Goal: Information Seeking & Learning: Understand process/instructions

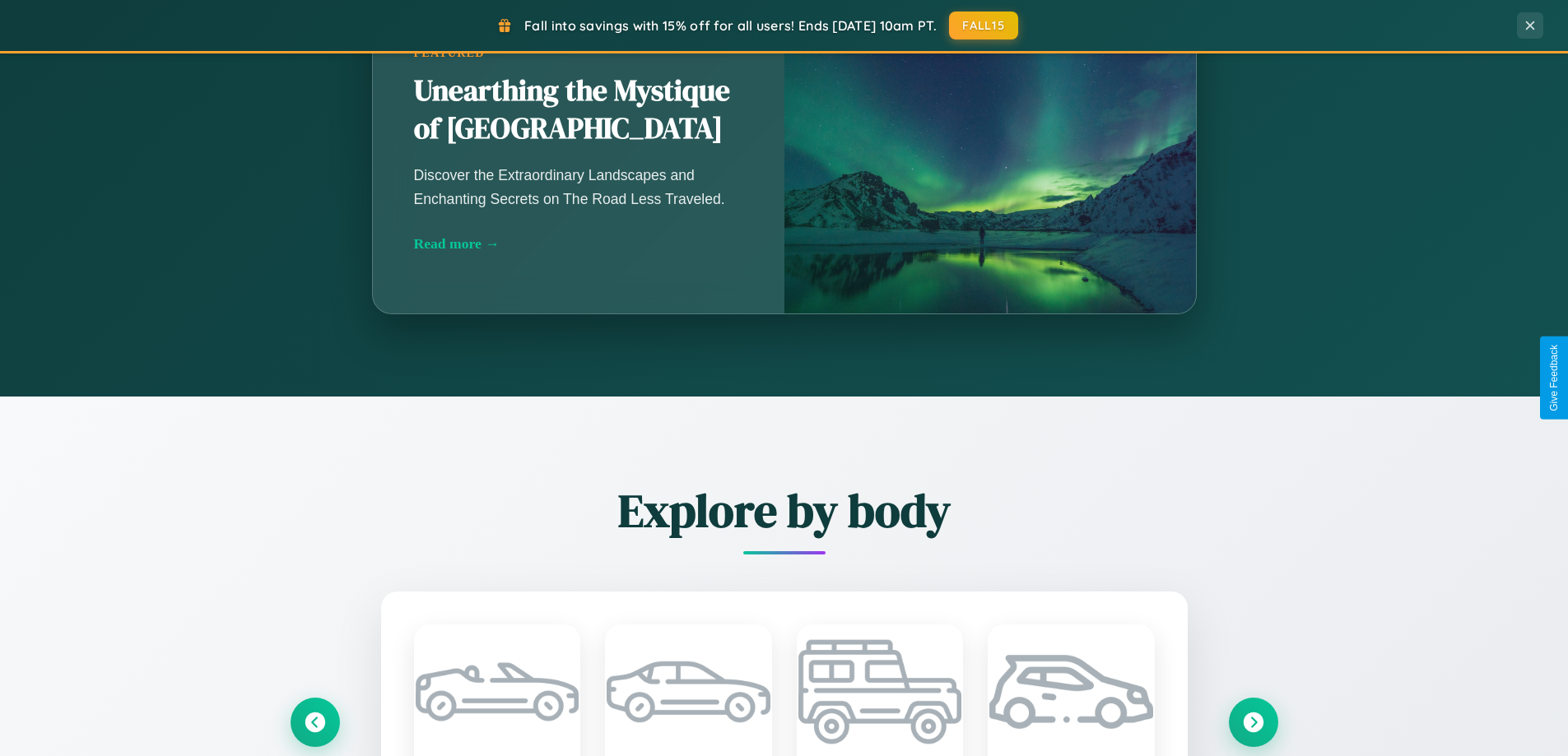
scroll to position [3167, 0]
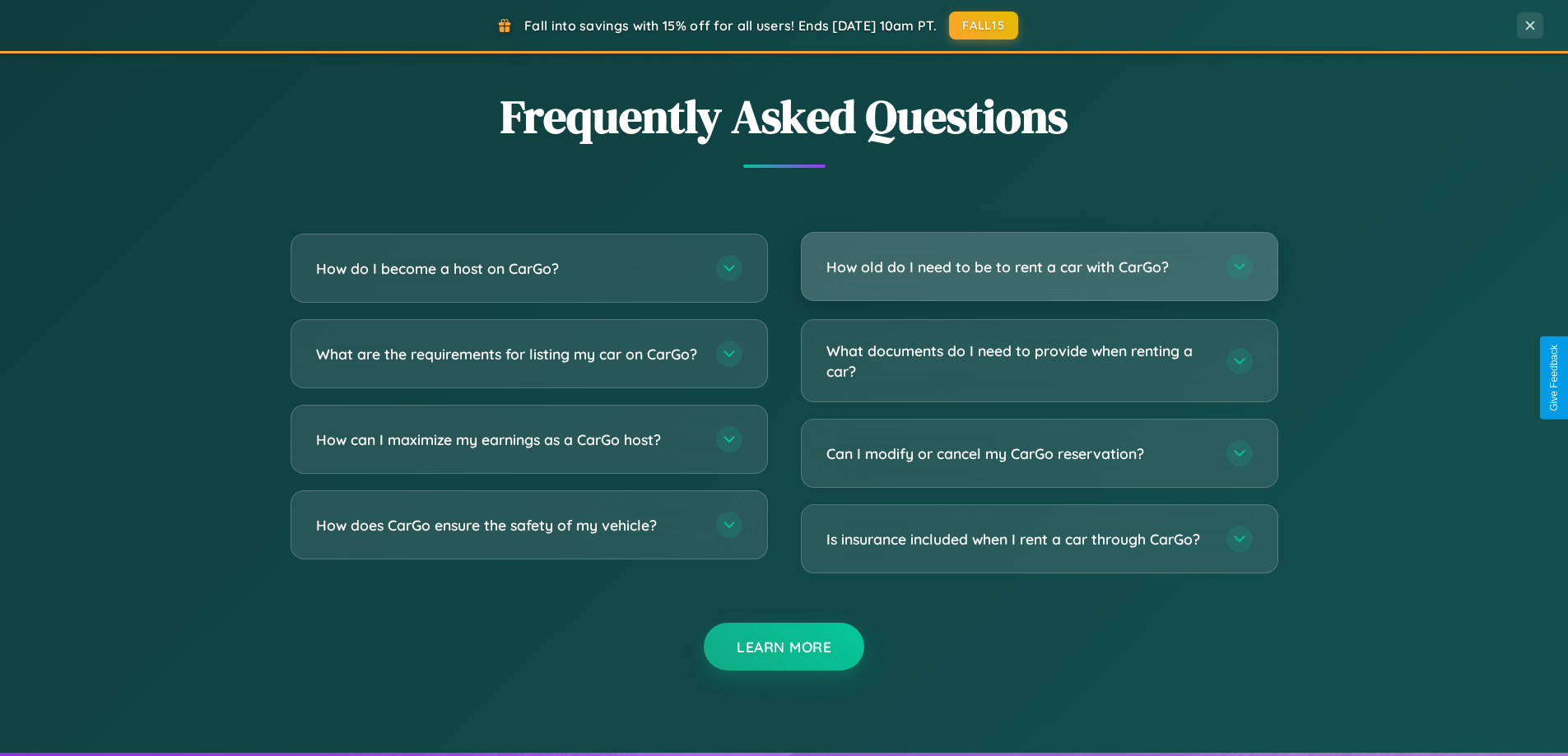
click at [1038, 268] on h3 "How old do I need to be to rent a car with CarGo?" at bounding box center [1018, 267] width 384 height 21
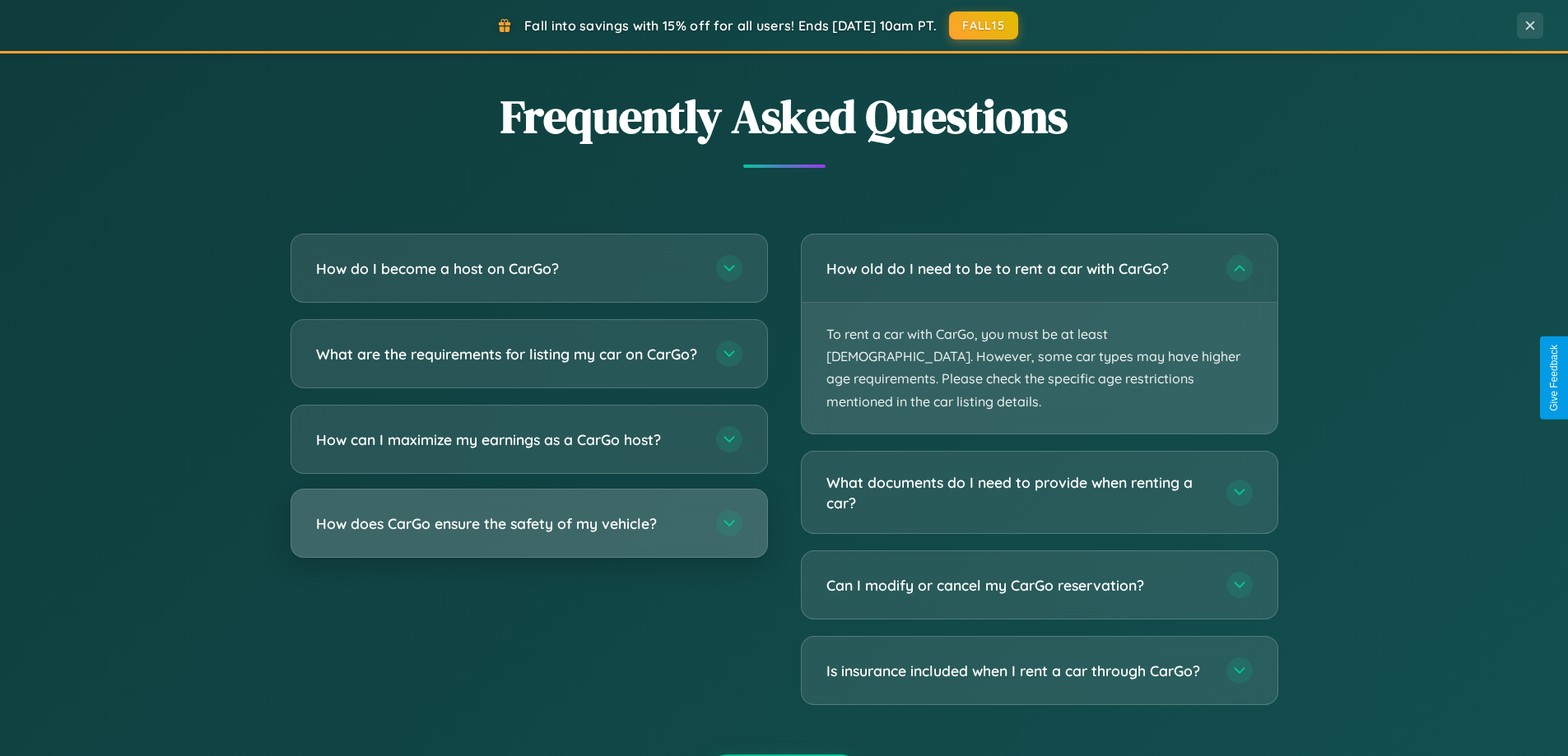
click at [529, 534] on h3 "How does CarGo ensure the safety of my vehicle?" at bounding box center [507, 523] width 384 height 21
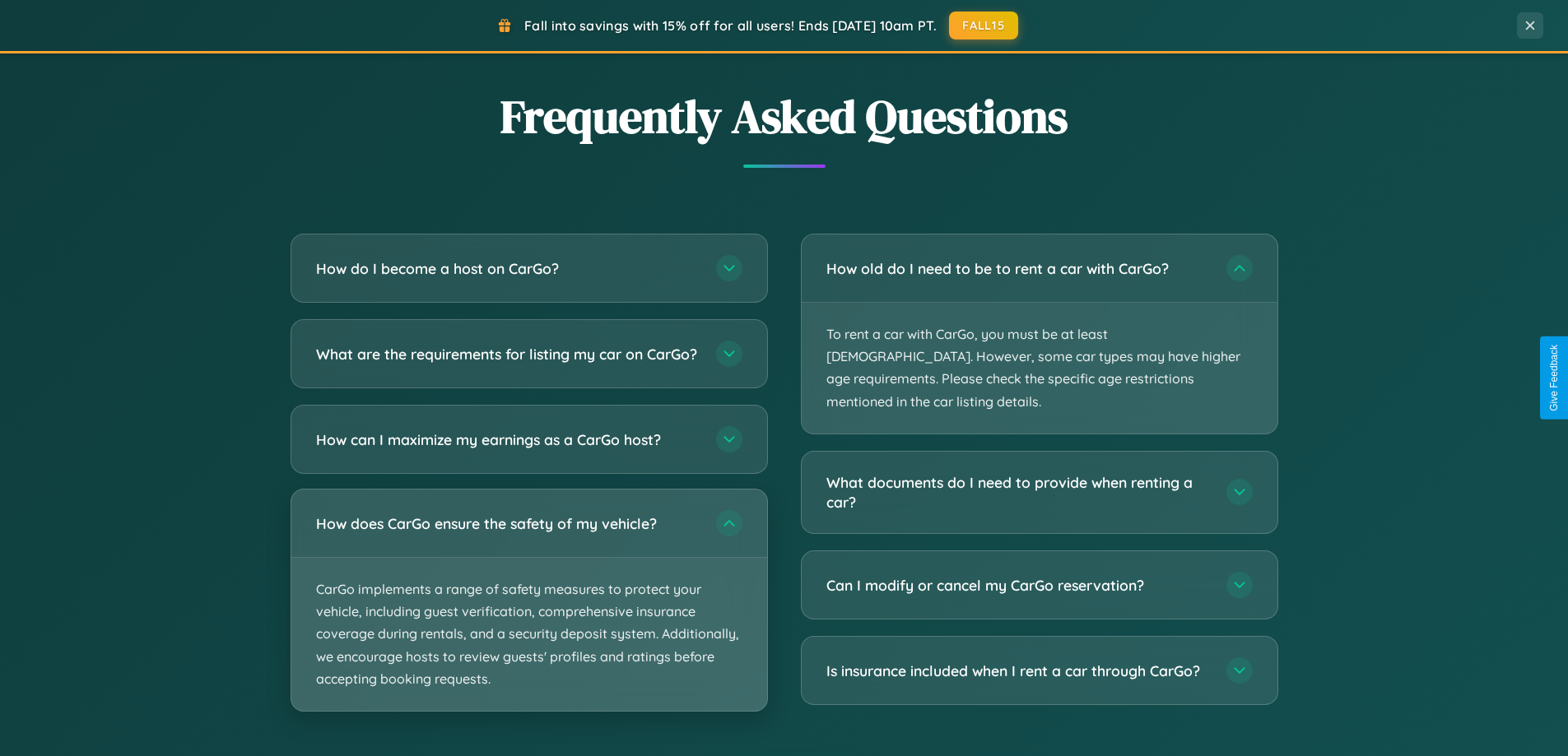
click at [529, 614] on p "CarGo implements a range of safety measures to protect your vehicle, including …" at bounding box center [530, 634] width 475 height 153
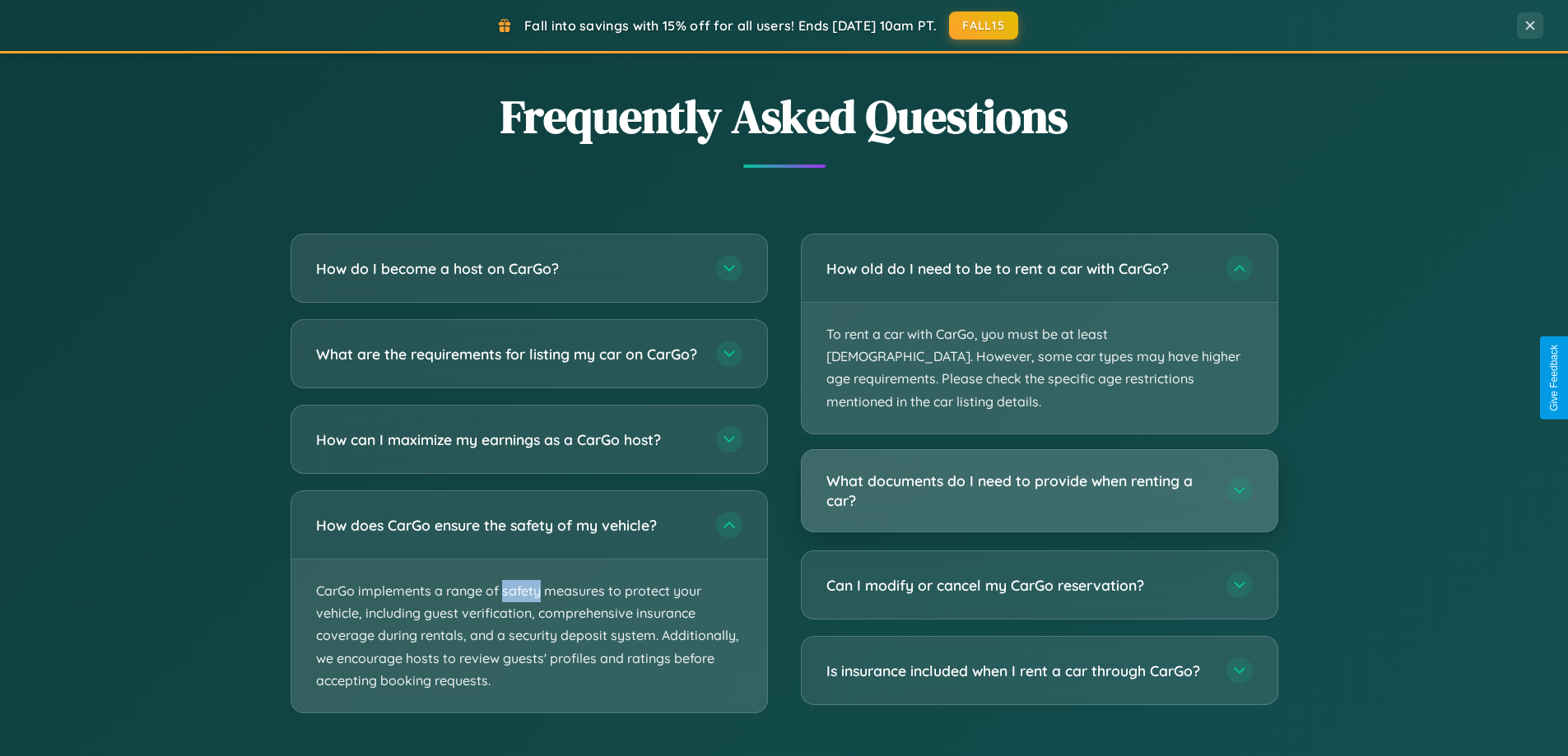
click at [1038, 471] on h3 "What documents do I need to provide when renting a car?" at bounding box center [1018, 491] width 384 height 40
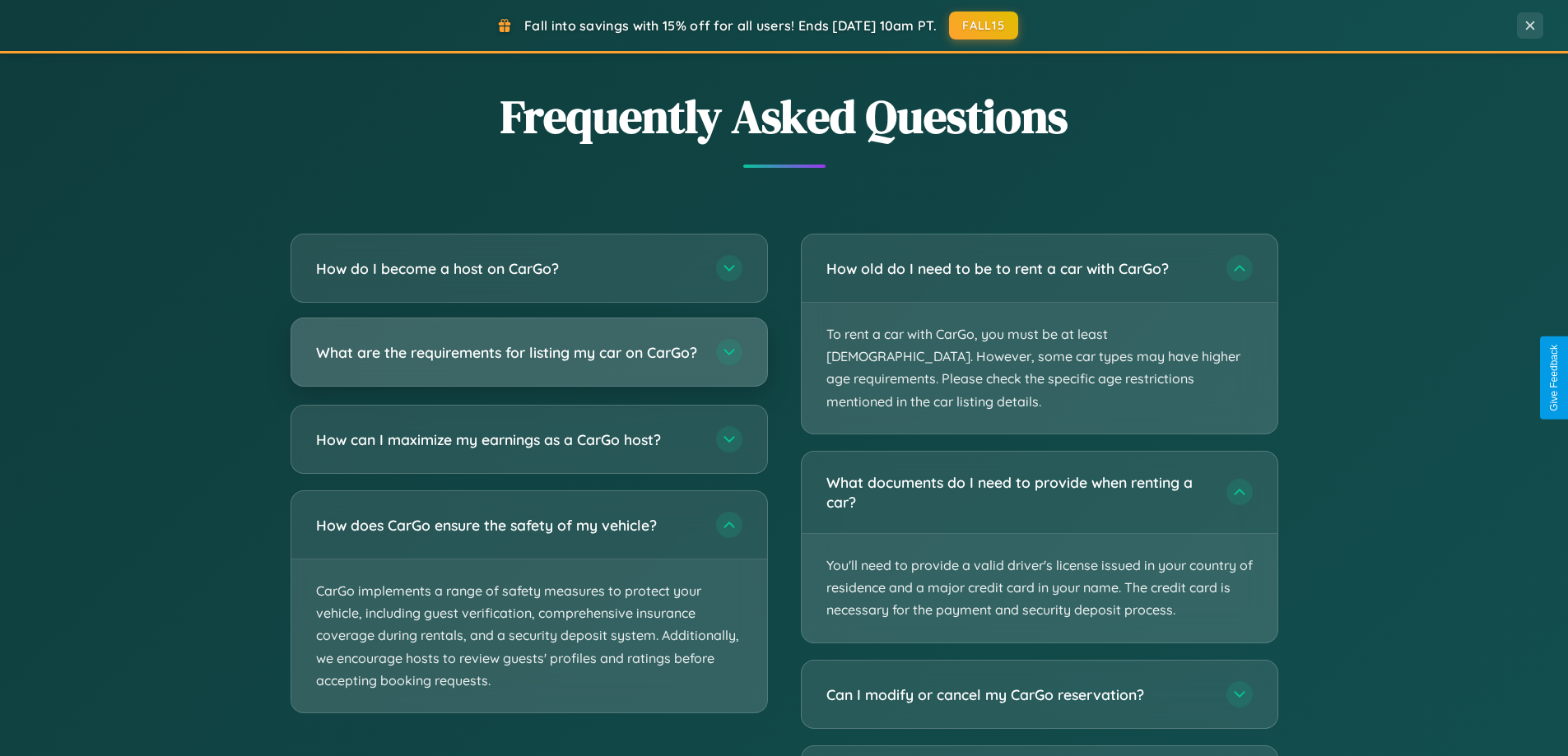
click at [529, 360] on h3 "What are the requirements for listing my car on CarGo?" at bounding box center [507, 353] width 384 height 21
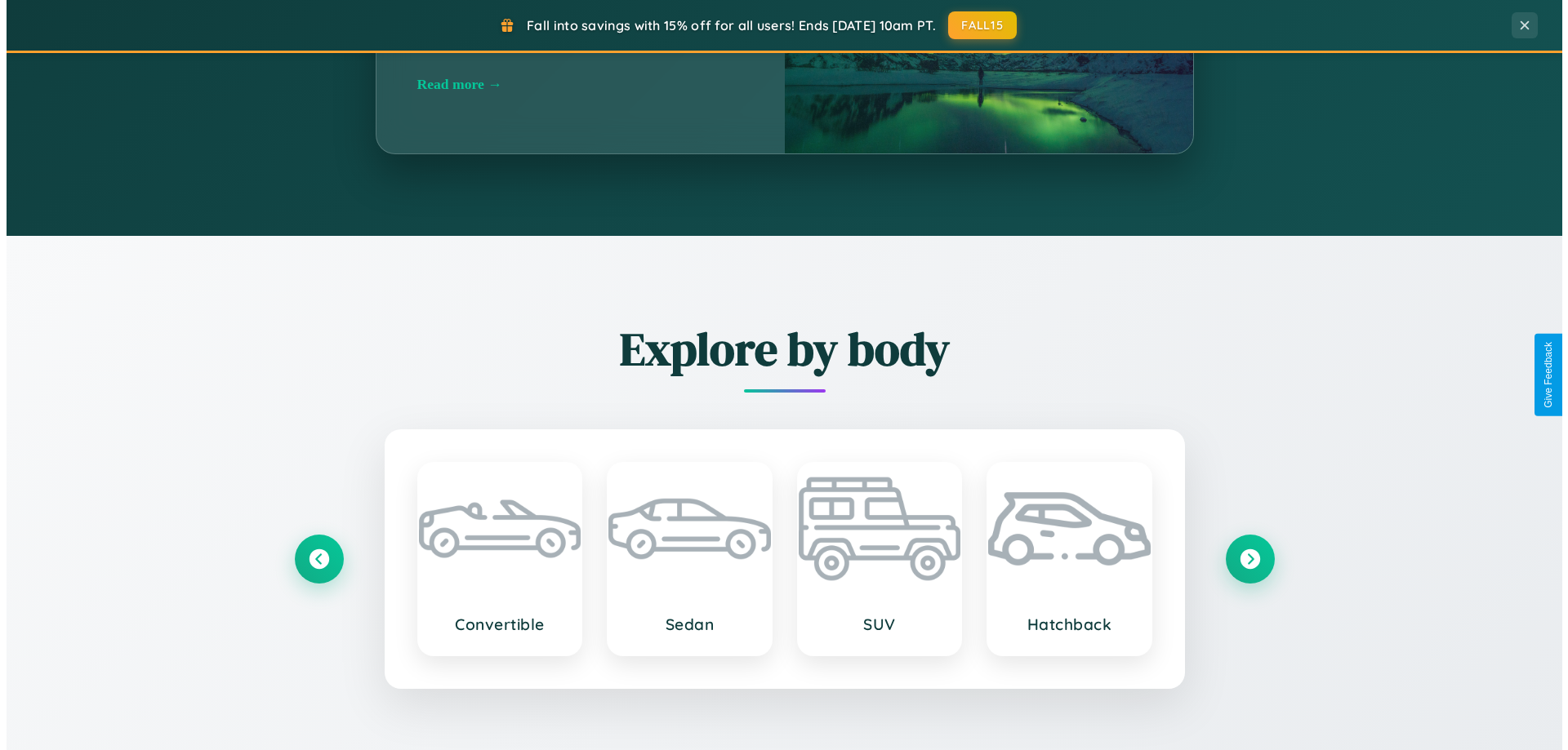
scroll to position [0, 0]
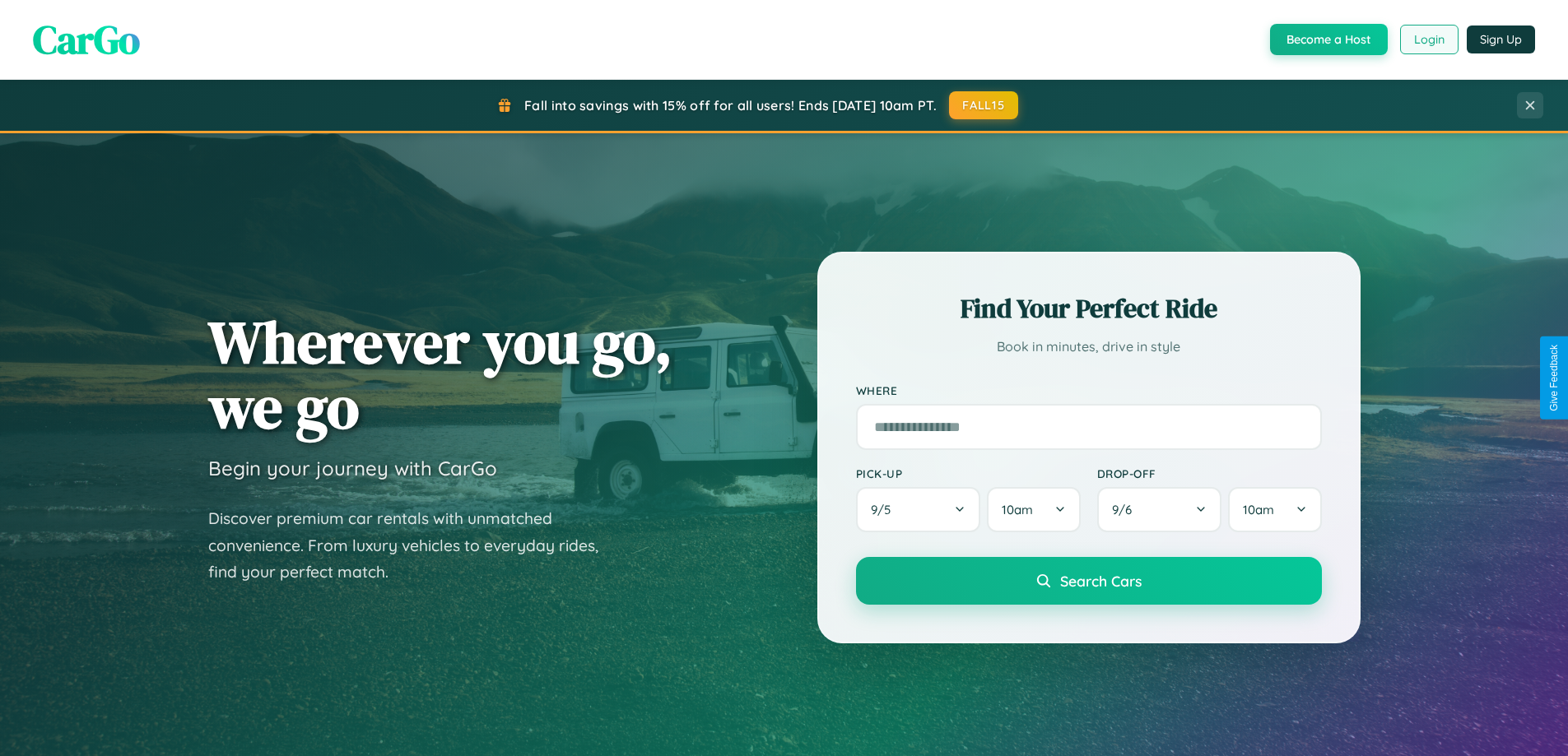
click at [1428, 39] on button "Login" at bounding box center [1429, 39] width 58 height 30
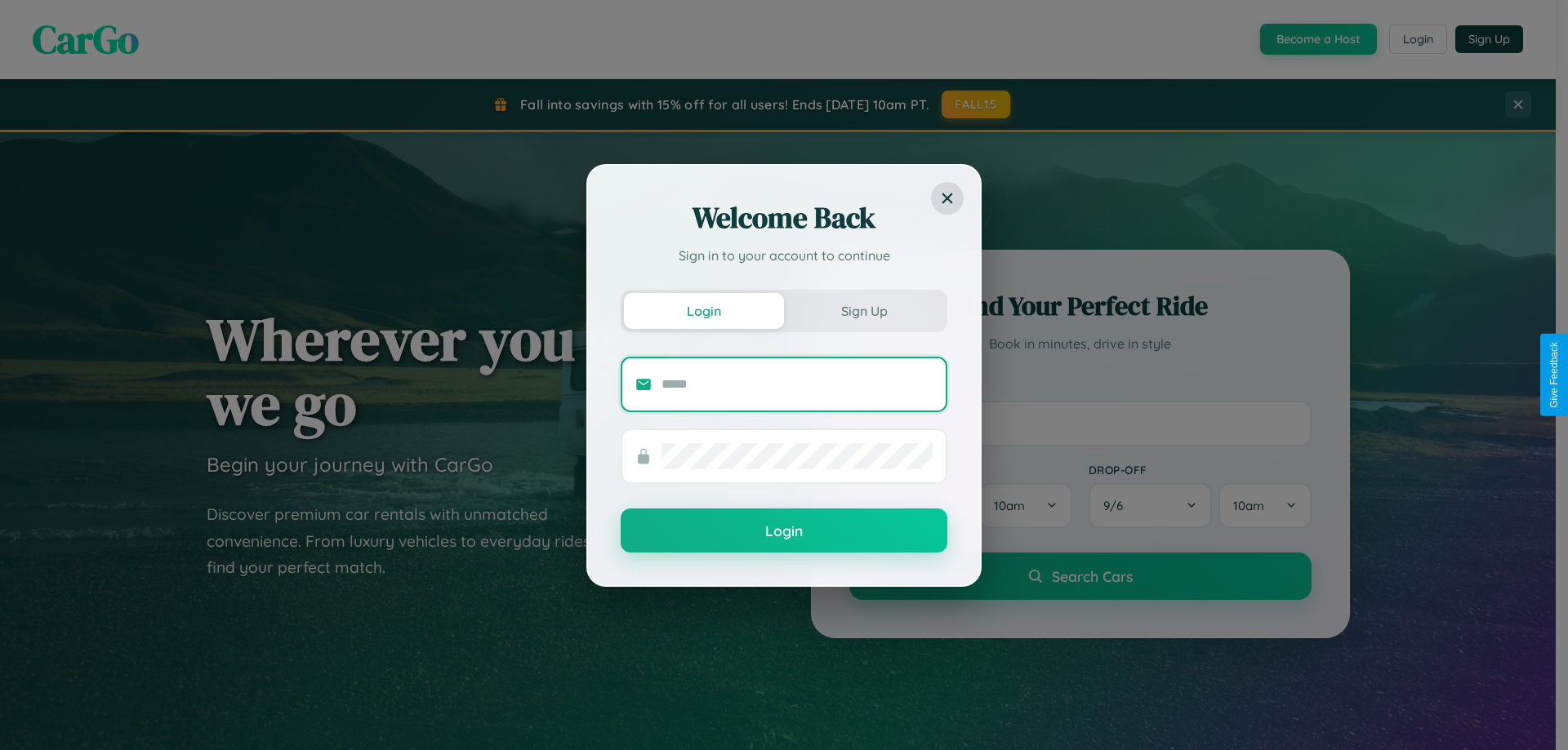
click at [797, 384] on input "text" at bounding box center [797, 384] width 271 height 26
type input "**********"
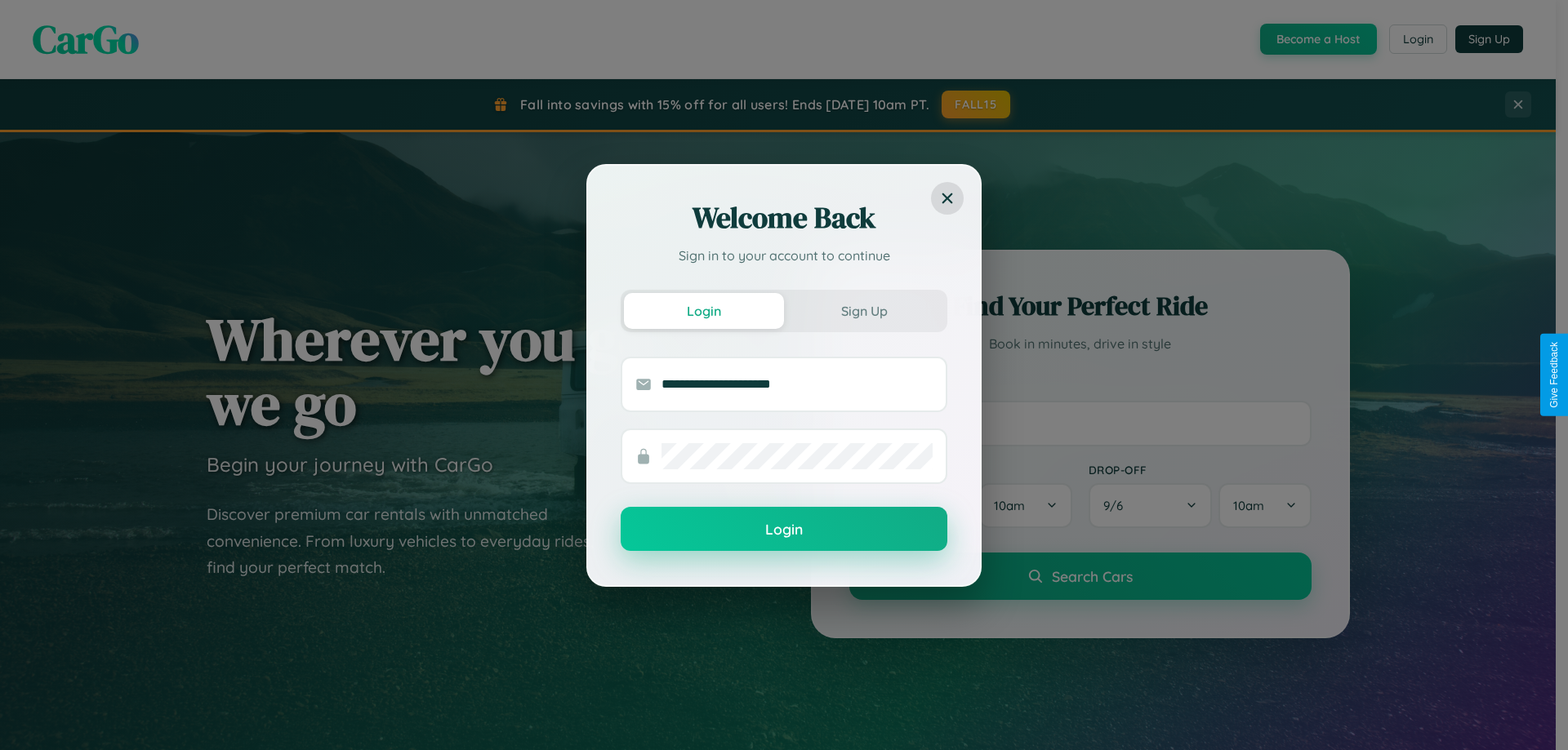
click at [784, 530] on button "Login" at bounding box center [784, 530] width 327 height 44
